Goal: Information Seeking & Learning: Learn about a topic

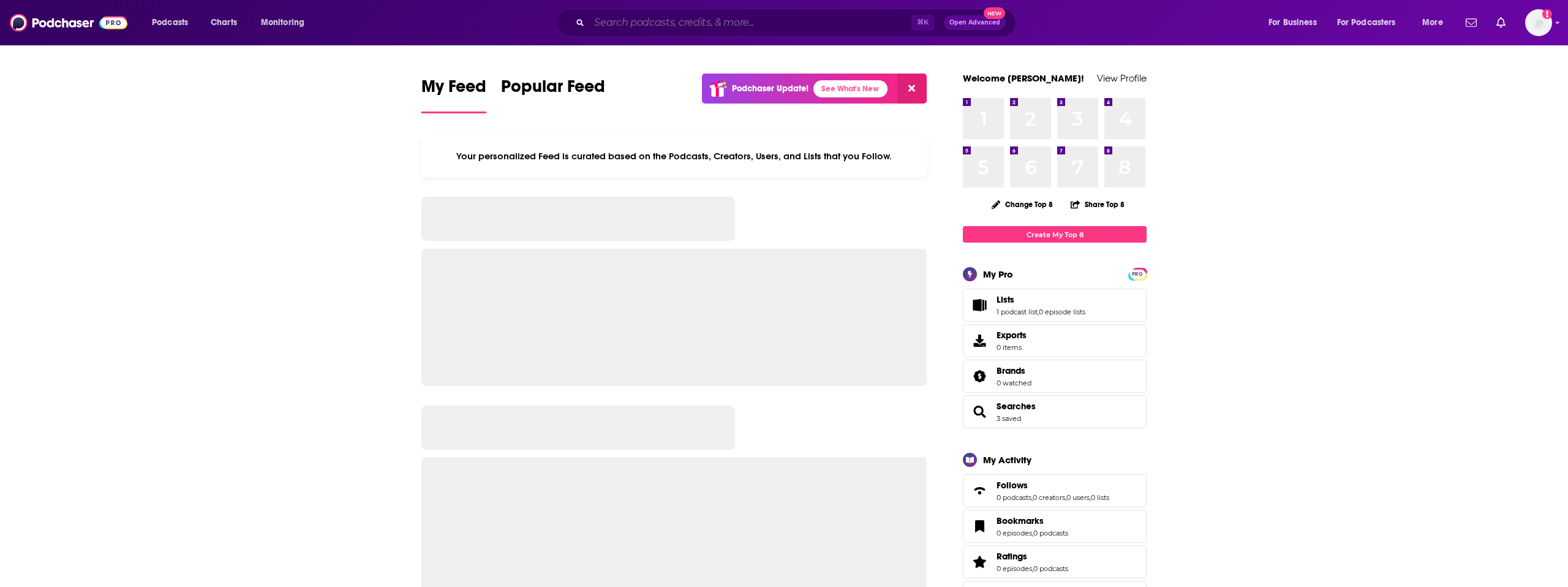
click at [628, 29] on input "Search podcasts, credits, & more..." at bounding box center [750, 23] width 322 height 20
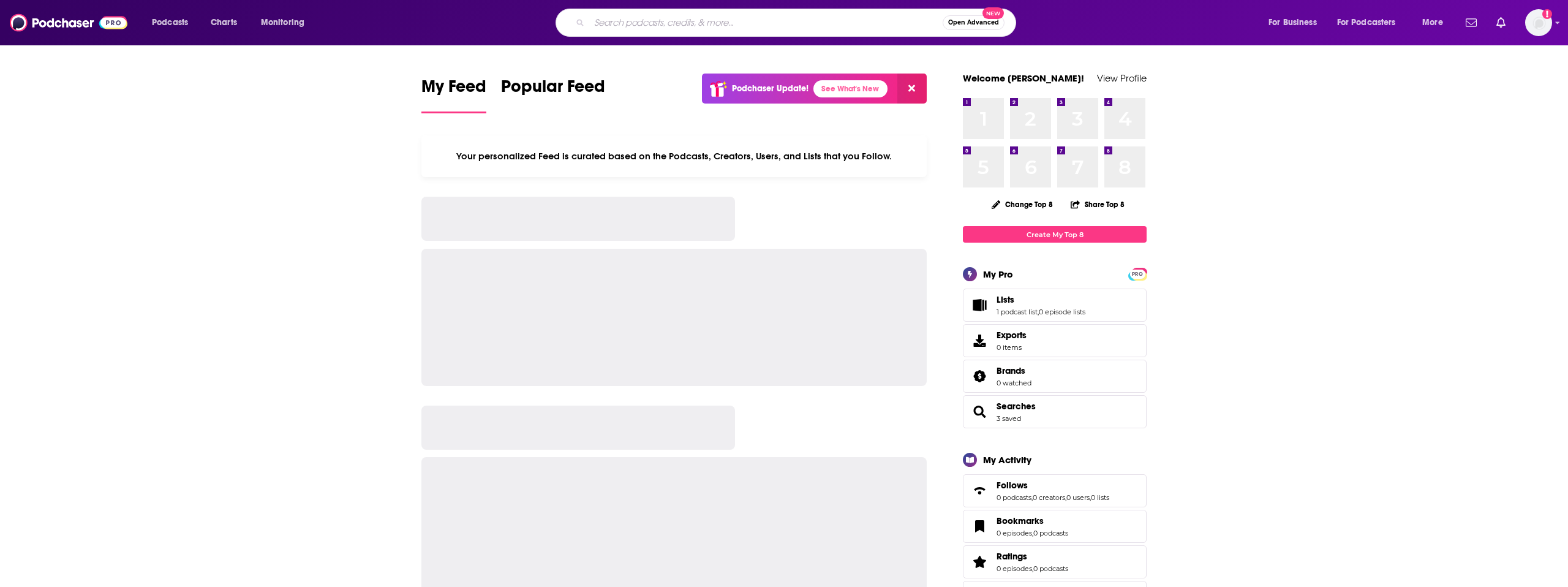
paste input "American Optimist"
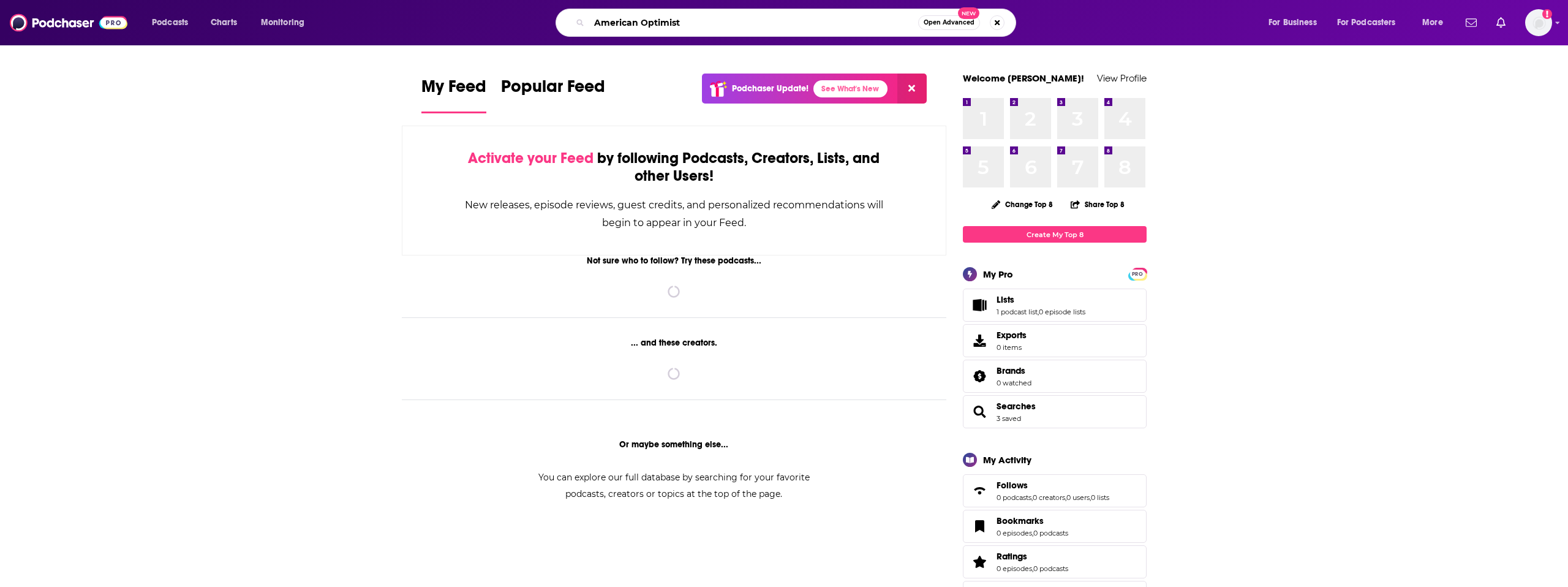
type input "American Optimist"
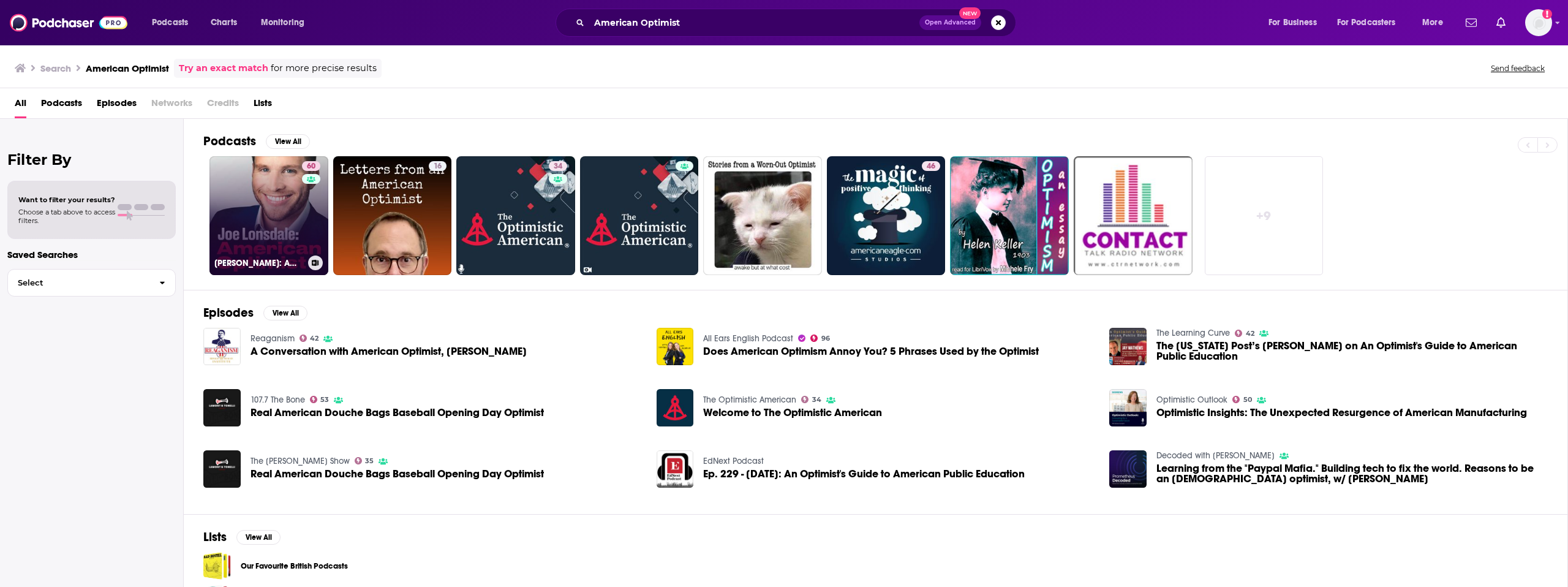
click at [273, 219] on link "60 [PERSON_NAME]: American Optimist" at bounding box center [269, 216] width 119 height 119
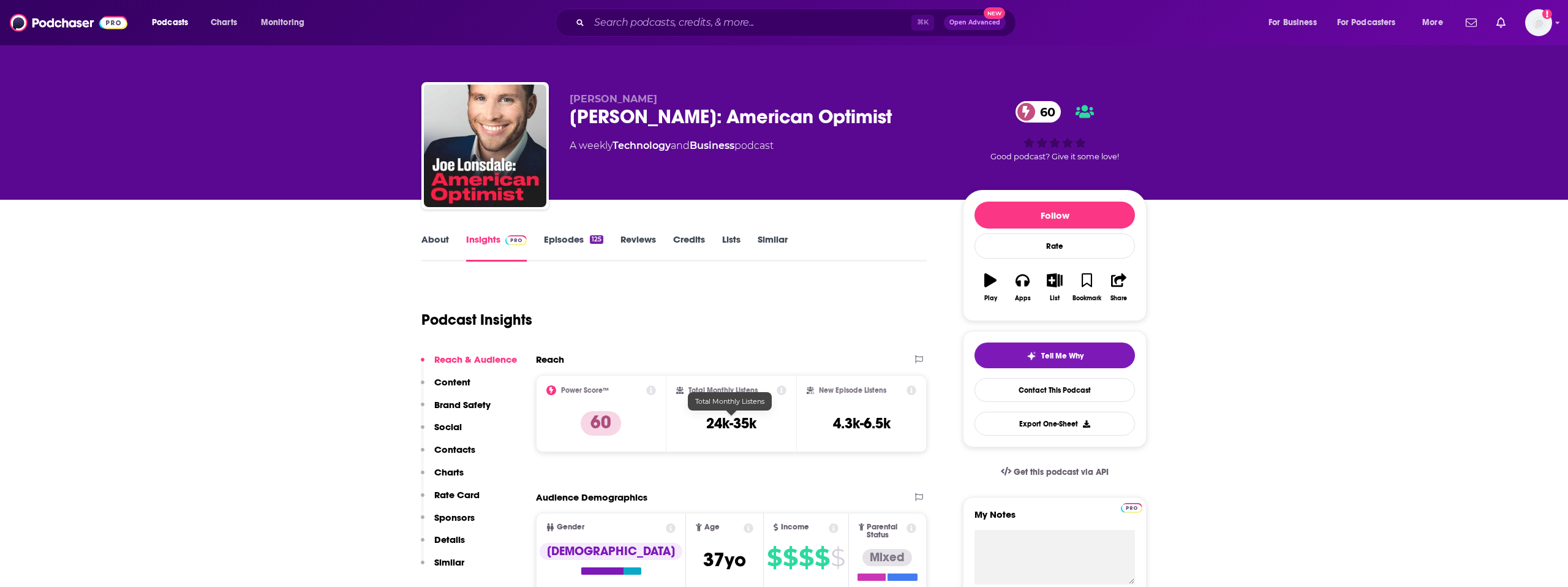
click at [727, 426] on h3 "24k-35k" at bounding box center [731, 424] width 50 height 19
click at [726, 426] on h3 "24k-35k" at bounding box center [731, 424] width 50 height 19
